Goal: Task Accomplishment & Management: Manage account settings

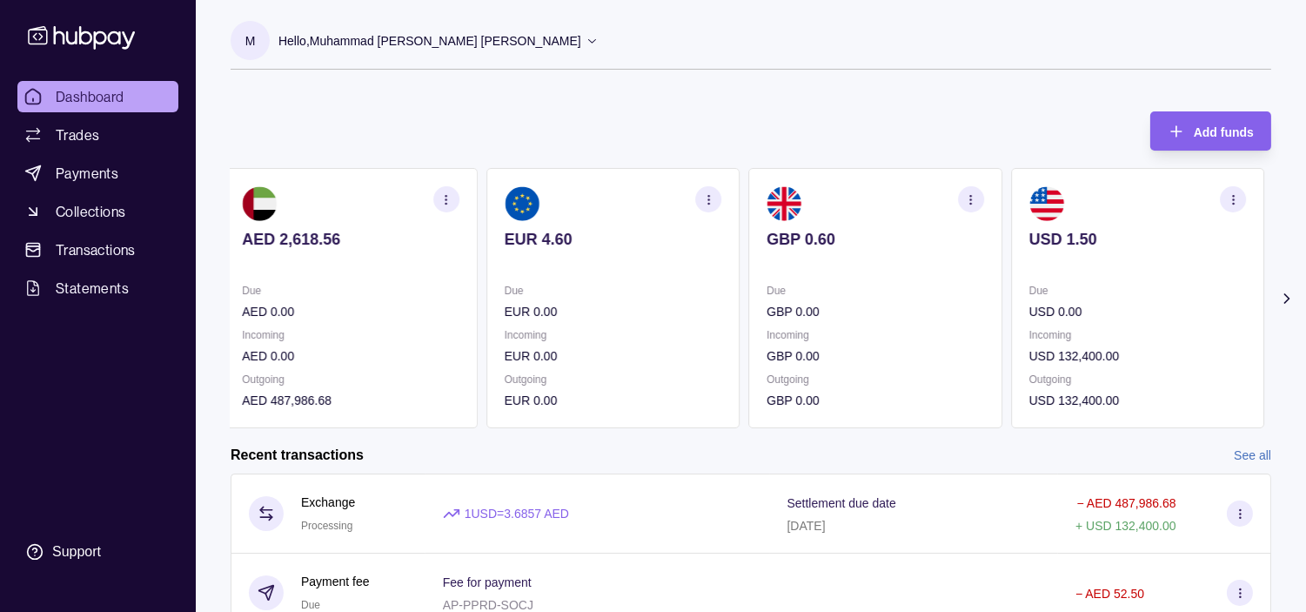
click at [932, 299] on p "Due" at bounding box center [874, 290] width 217 height 19
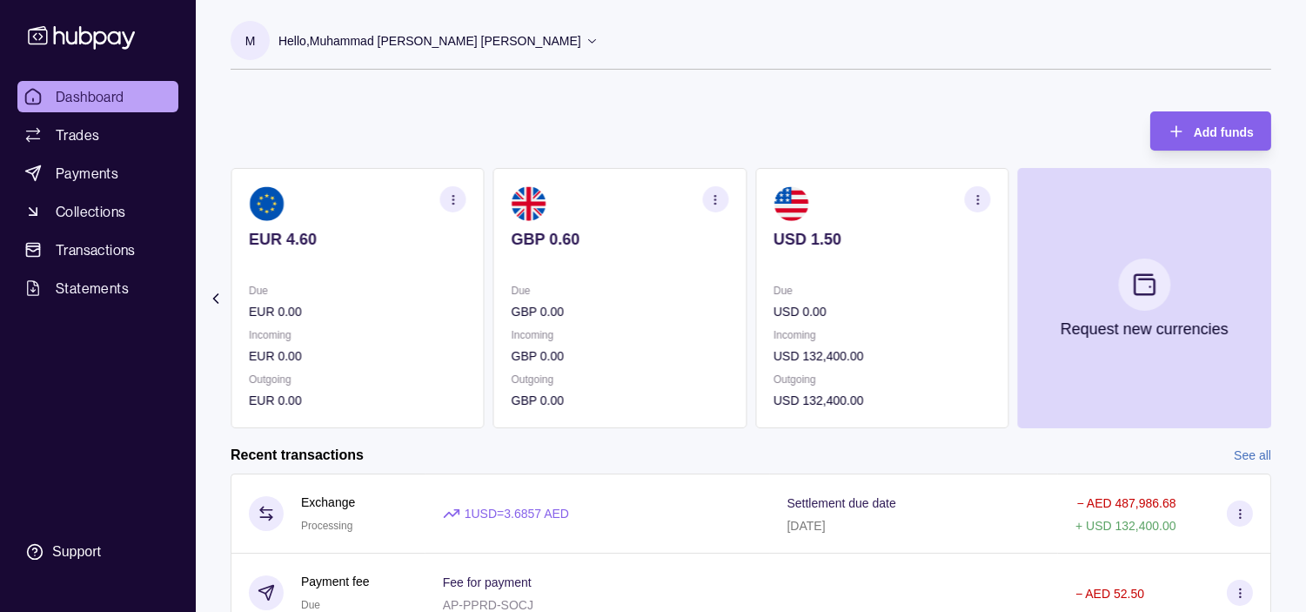
click at [949, 296] on p "Due" at bounding box center [881, 290] width 217 height 19
click at [453, 36] on p "Hello, Muhammad [PERSON_NAME] [PERSON_NAME]" at bounding box center [429, 40] width 303 height 19
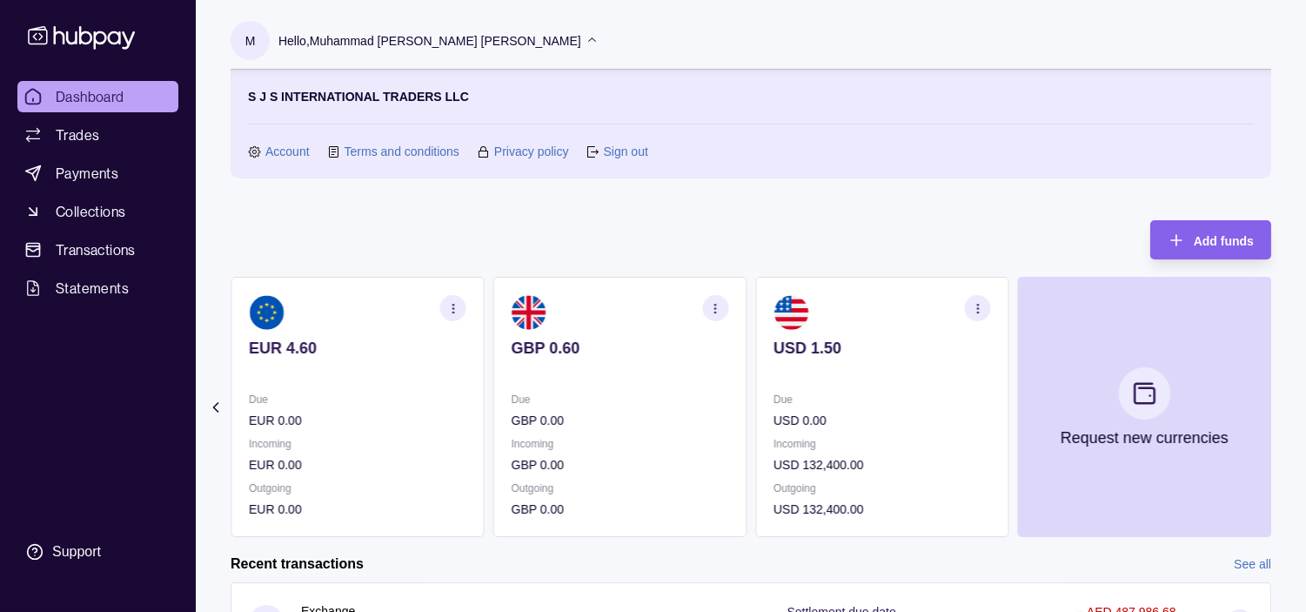
click at [619, 150] on link "Sign out" at bounding box center [625, 151] width 44 height 19
